Goal: Navigation & Orientation: Find specific page/section

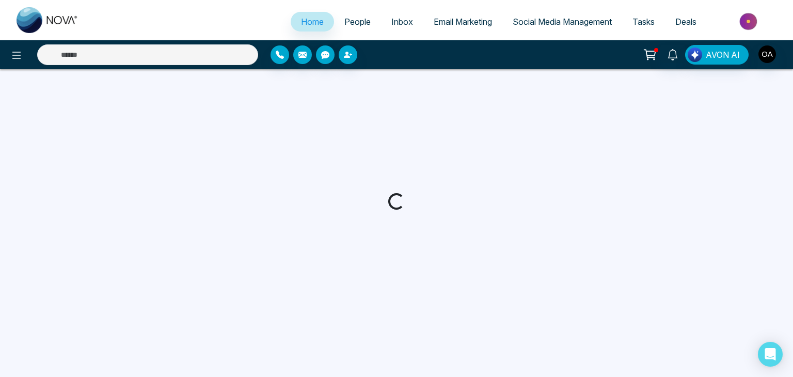
select select "*"
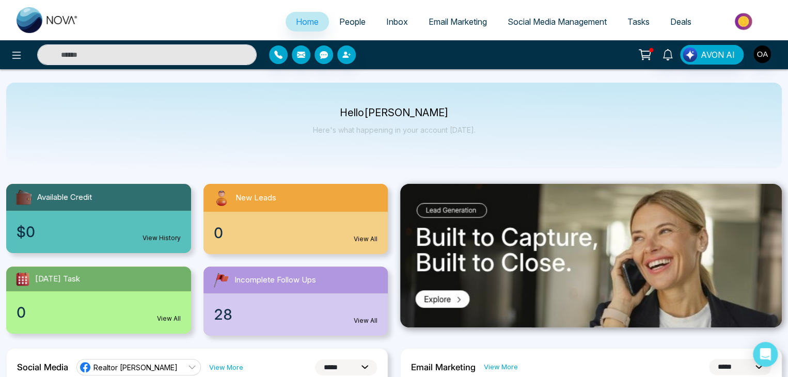
click at [444, 17] on span "Email Marketing" at bounding box center [458, 22] width 58 height 10
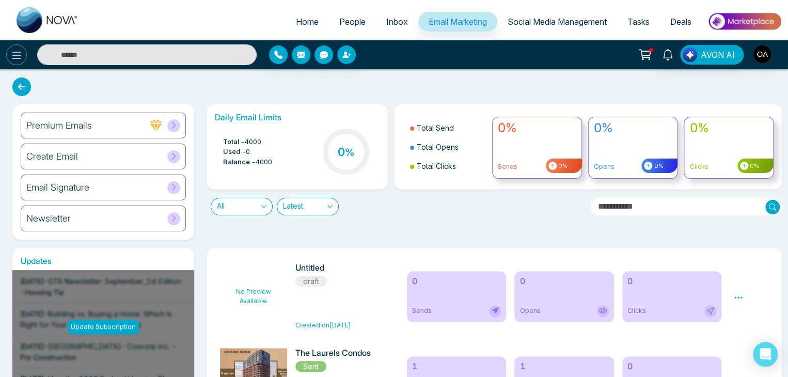
click at [14, 54] on icon at bounding box center [16, 55] width 12 height 12
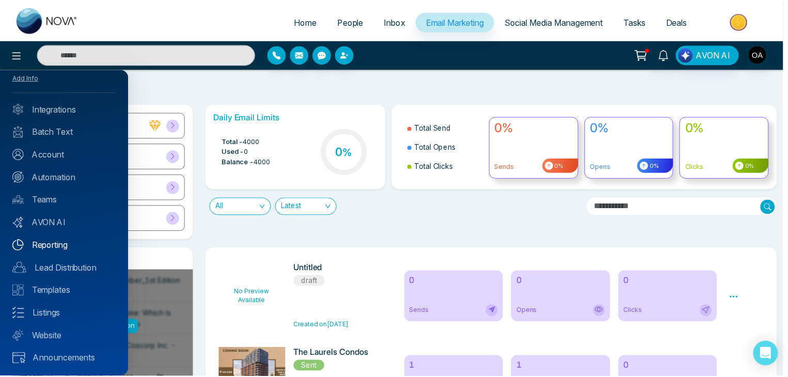
scroll to position [23, 0]
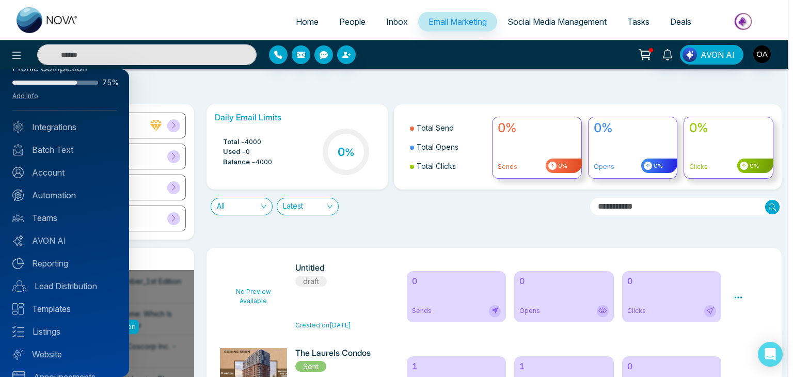
click at [578, 19] on div at bounding box center [396, 188] width 793 height 377
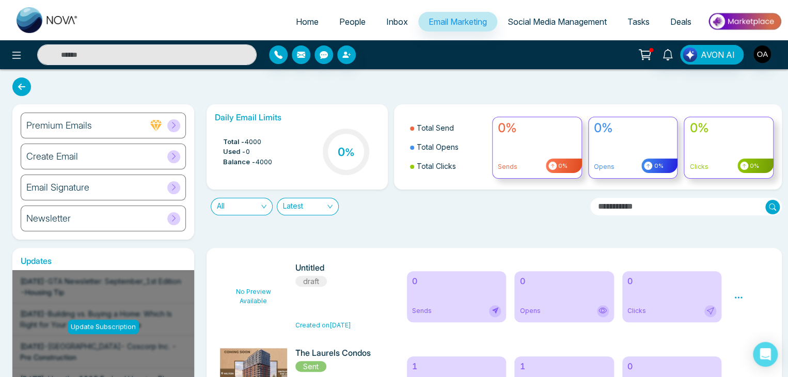
click at [578, 19] on span "Social Media Management" at bounding box center [557, 22] width 99 height 10
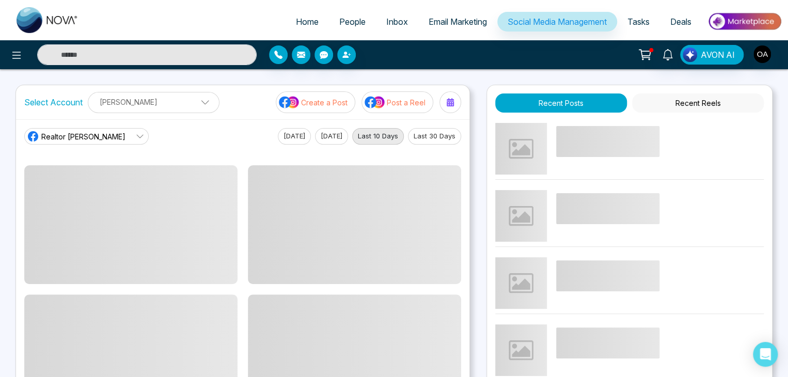
click at [578, 19] on span "Social Media Management" at bounding box center [557, 22] width 99 height 10
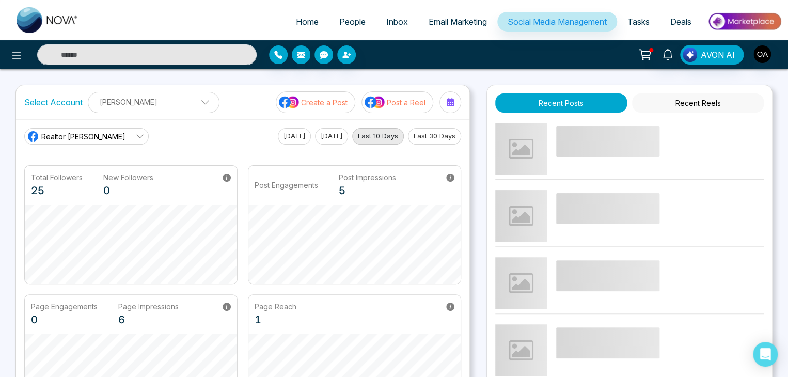
click at [654, 21] on link "Tasks" at bounding box center [638, 22] width 43 height 20
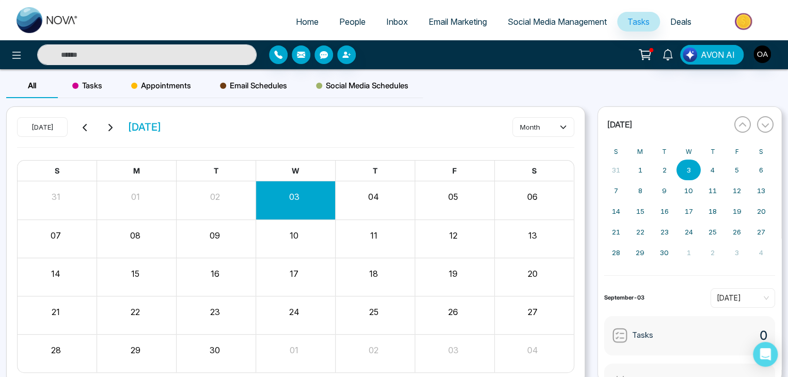
click at [680, 17] on span "Deals" at bounding box center [680, 22] width 21 height 10
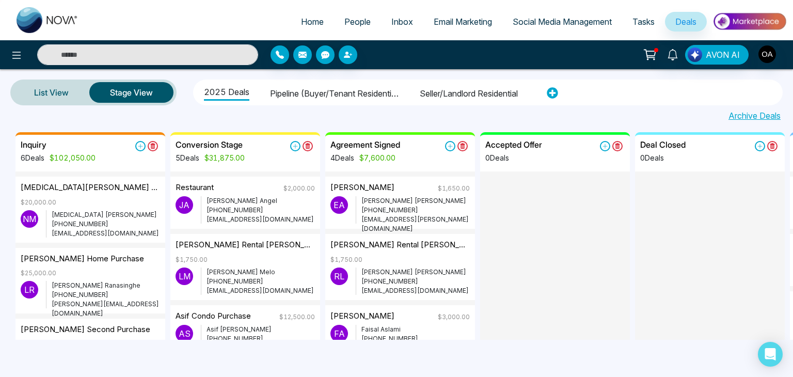
click at [461, 26] on span "Email Marketing" at bounding box center [463, 22] width 58 height 10
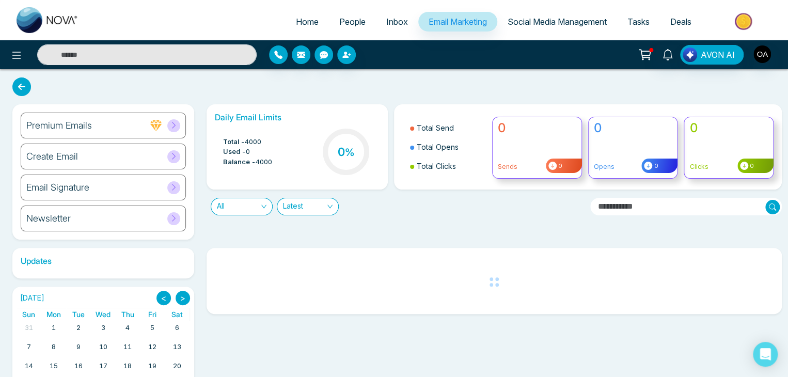
click at [378, 21] on link "Inbox" at bounding box center [397, 22] width 42 height 20
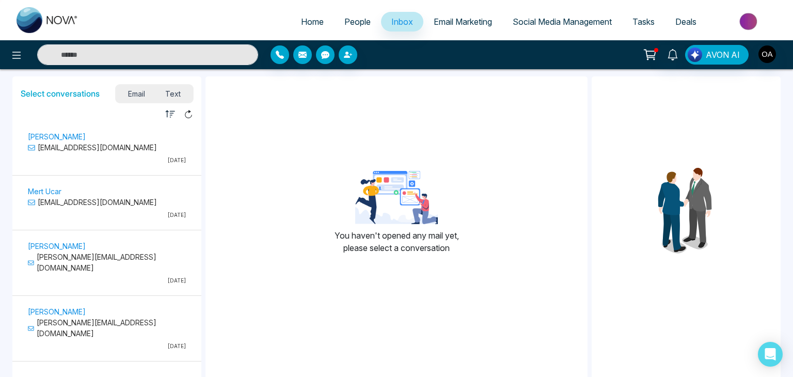
click at [346, 19] on span "People" at bounding box center [357, 22] width 26 height 10
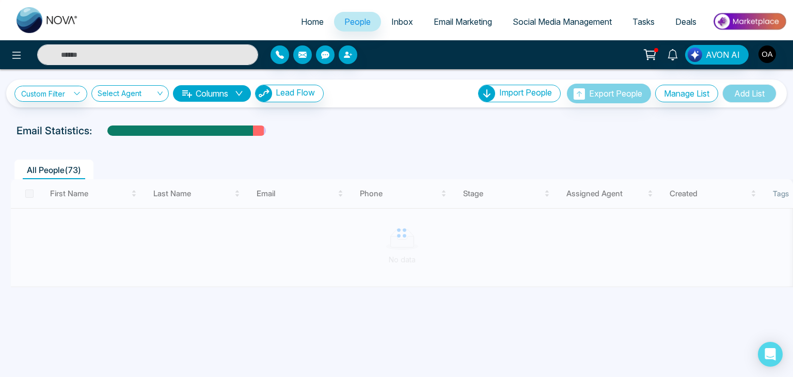
click at [307, 18] on span "Home" at bounding box center [312, 22] width 23 height 10
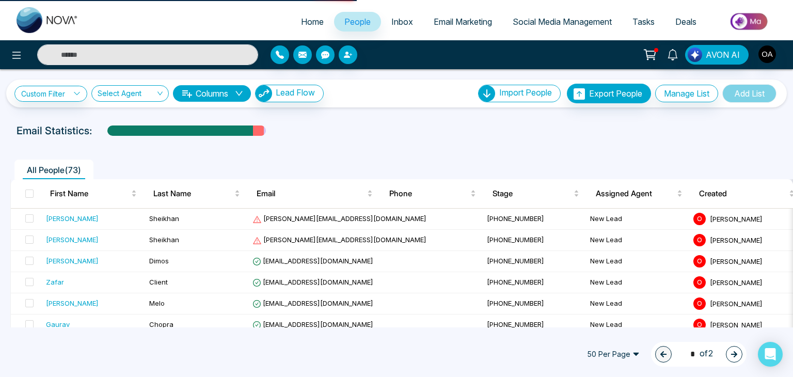
select select "*"
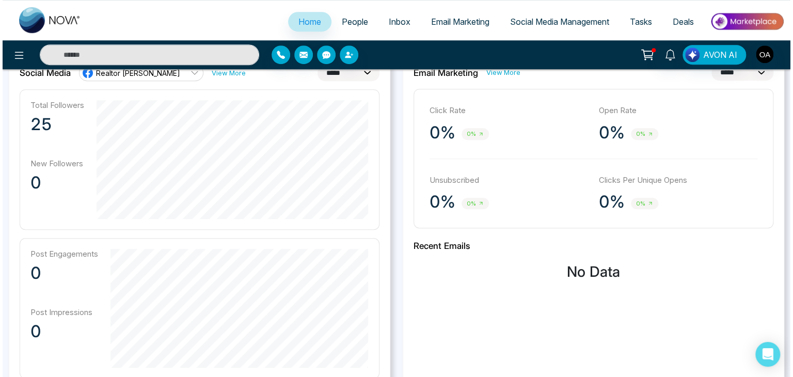
scroll to position [273, 0]
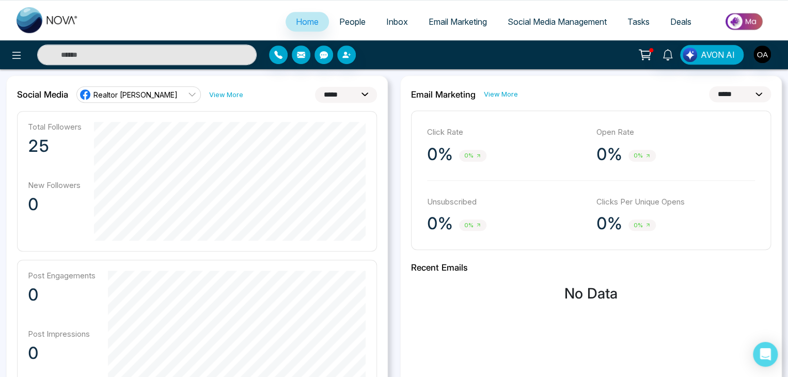
click at [649, 51] on icon at bounding box center [645, 53] width 9 height 5
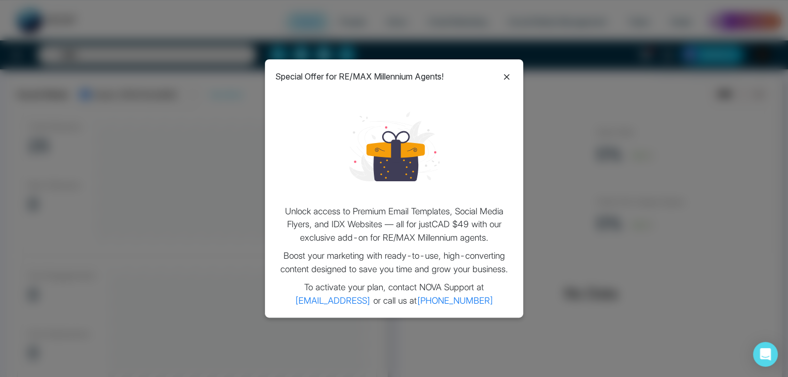
click at [508, 75] on icon at bounding box center [507, 77] width 6 height 6
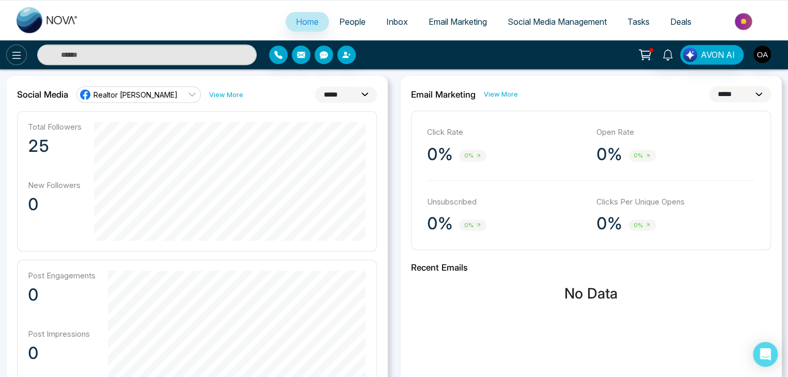
click at [21, 53] on icon at bounding box center [16, 55] width 12 height 12
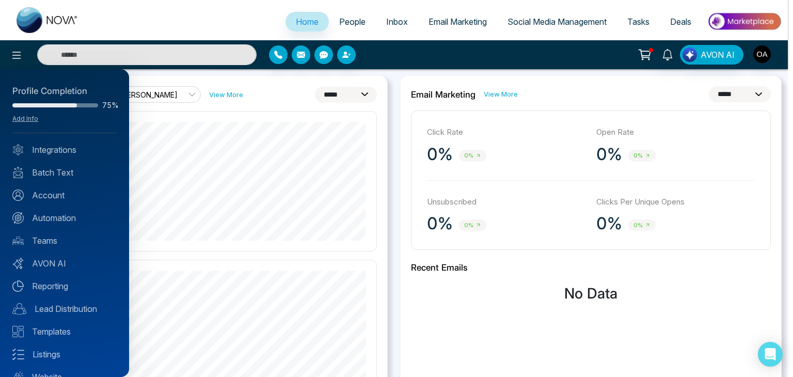
scroll to position [41, 0]
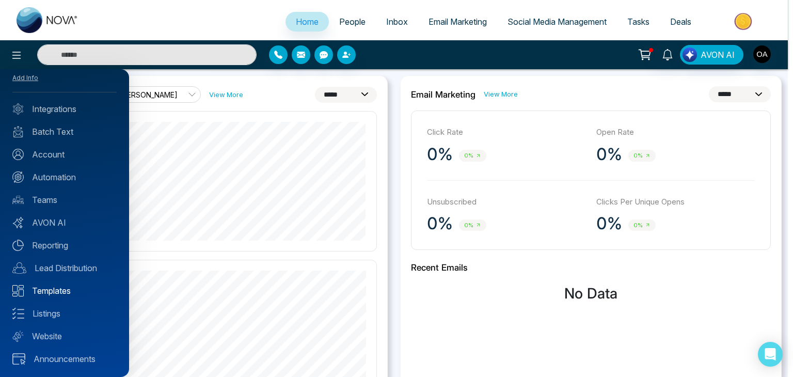
click at [50, 293] on link "Templates" at bounding box center [64, 290] width 104 height 12
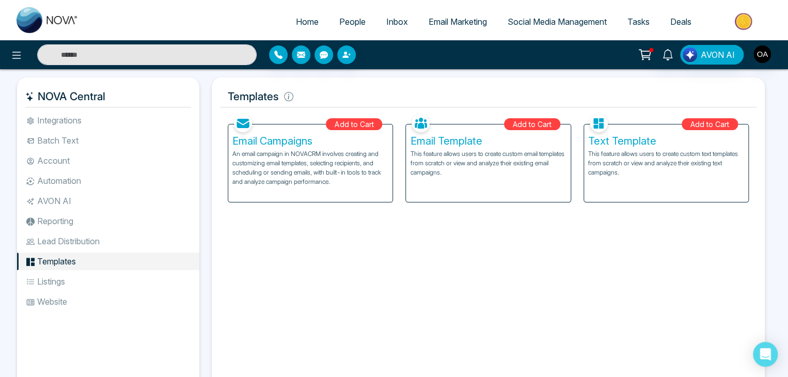
click at [451, 19] on span "Email Marketing" at bounding box center [458, 22] width 58 height 10
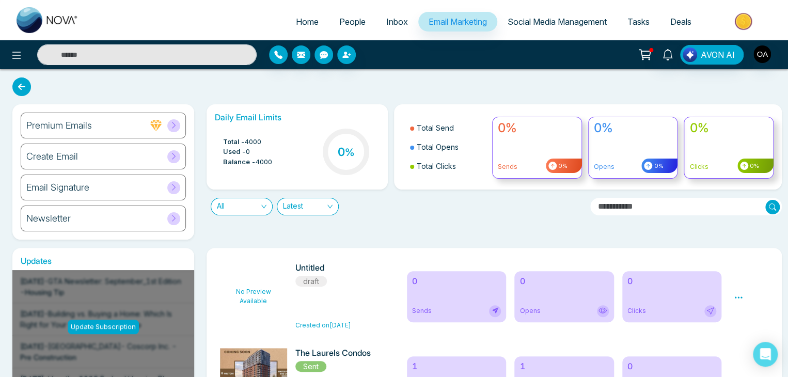
click at [173, 122] on icon at bounding box center [174, 125] width 8 height 8
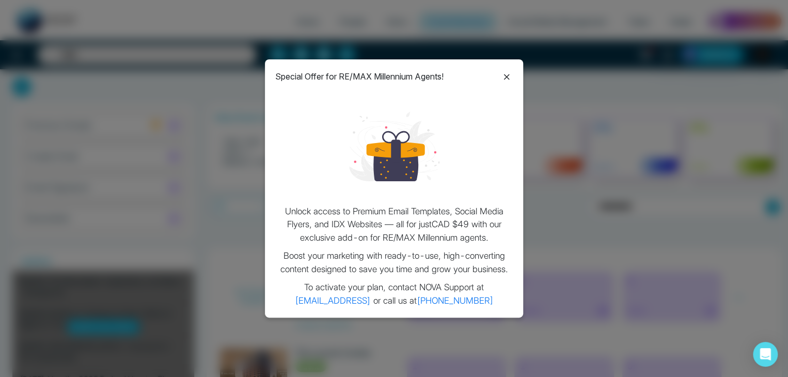
click at [504, 73] on icon at bounding box center [506, 77] width 12 height 12
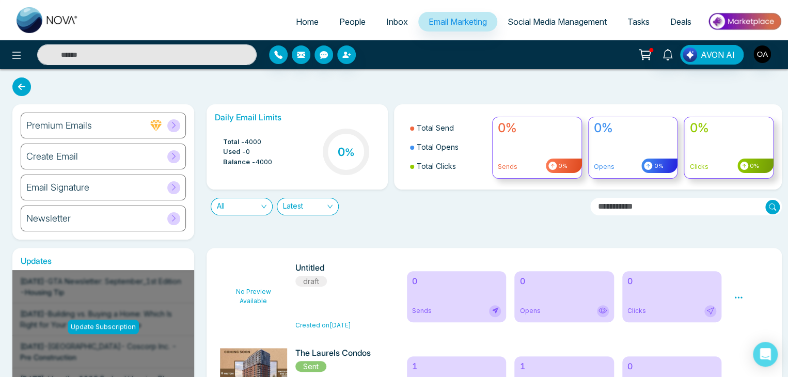
click at [717, 209] on input "text" at bounding box center [686, 207] width 192 height 18
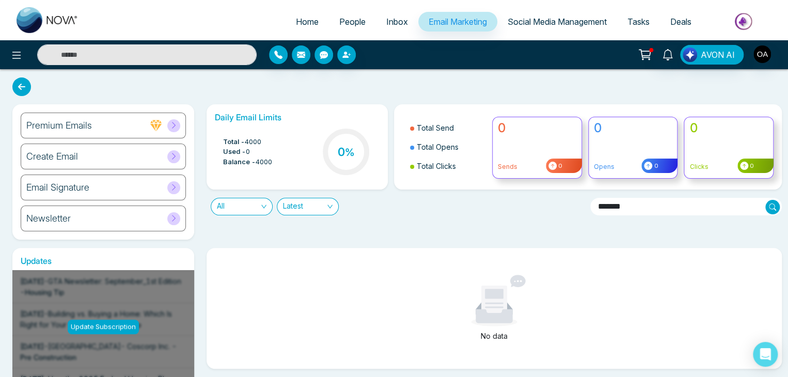
type input "*******"
